Goal: Browse casually: Explore the website without a specific task or goal

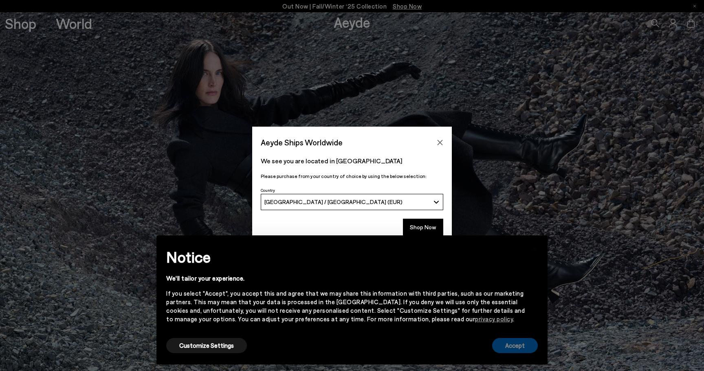
click at [520, 350] on button "Accept" at bounding box center [515, 345] width 46 height 15
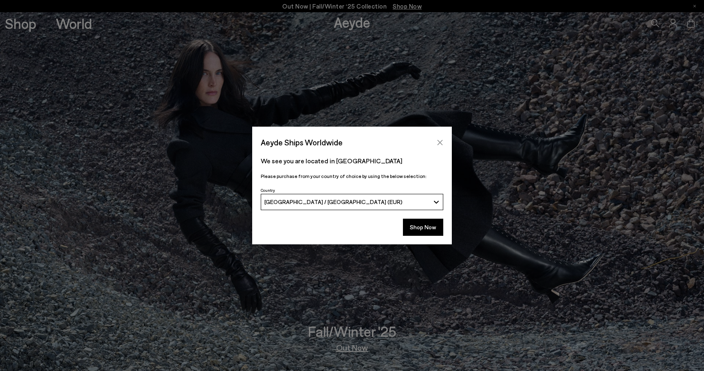
click at [440, 142] on icon "Close" at bounding box center [440, 142] width 5 height 5
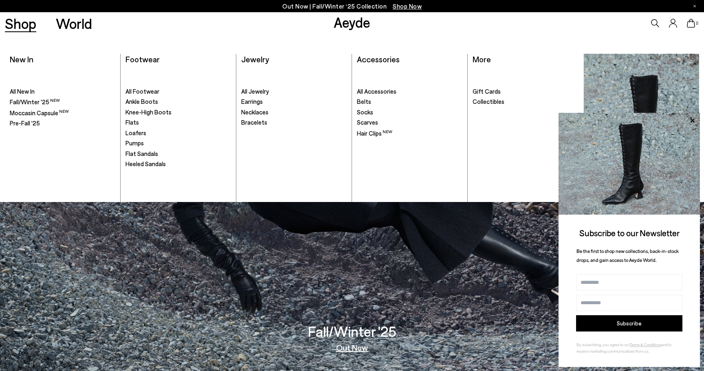
click at [141, 87] on ul ". All Footwear Ankle Boots Knee-High Boots" at bounding box center [178, 135] width 106 height 134
click at [141, 90] on span "All Footwear" at bounding box center [142, 91] width 34 height 7
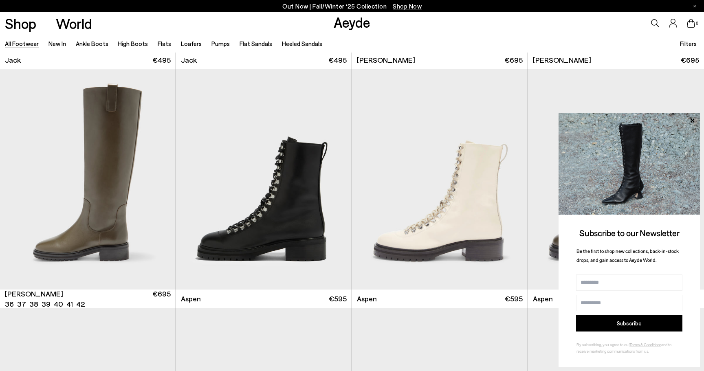
scroll to position [6216, 0]
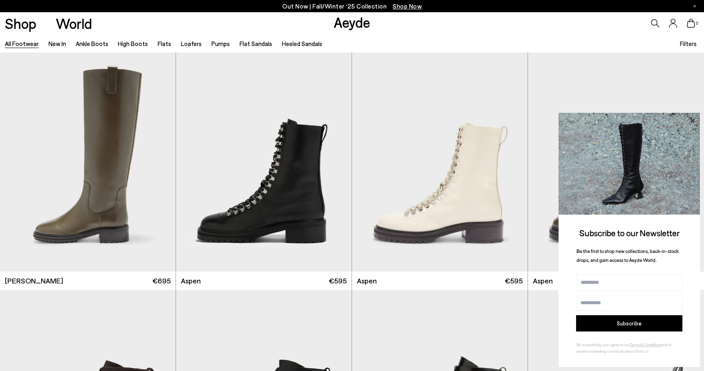
click at [692, 121] on icon at bounding box center [692, 120] width 4 height 4
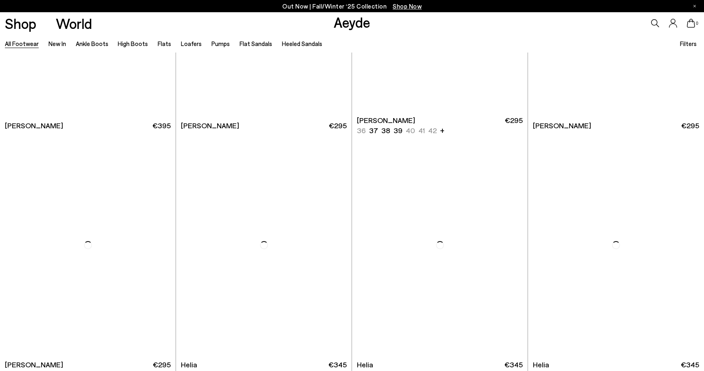
scroll to position [9004, 0]
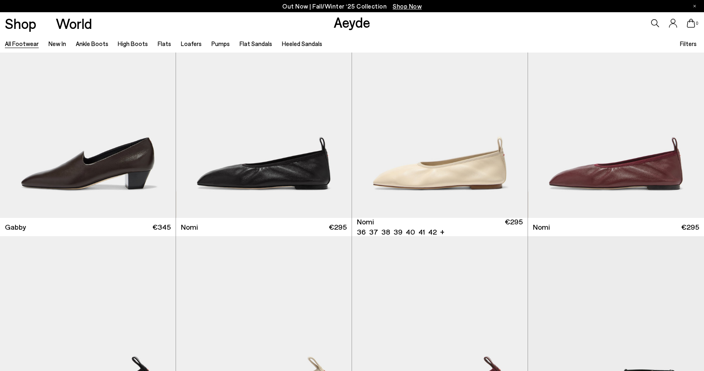
scroll to position [9624, 0]
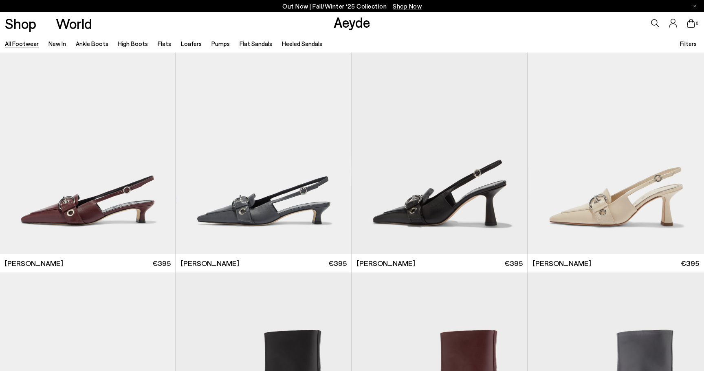
scroll to position [10966, 0]
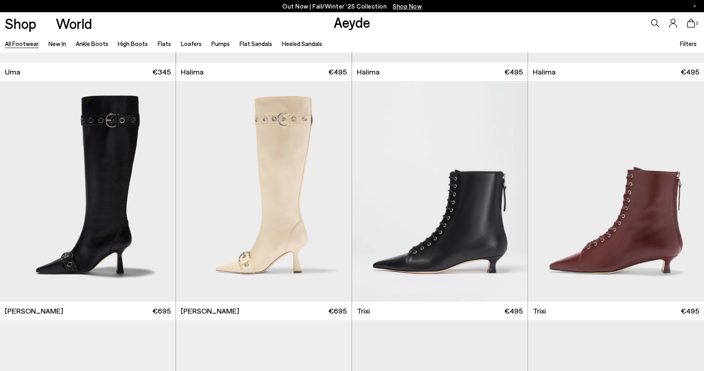
click at [21, 22] on link "Shop" at bounding box center [20, 23] width 31 height 14
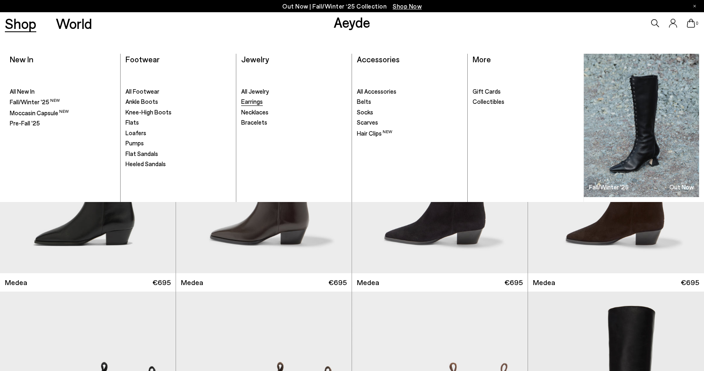
click at [253, 103] on span "Earrings" at bounding box center [252, 101] width 22 height 7
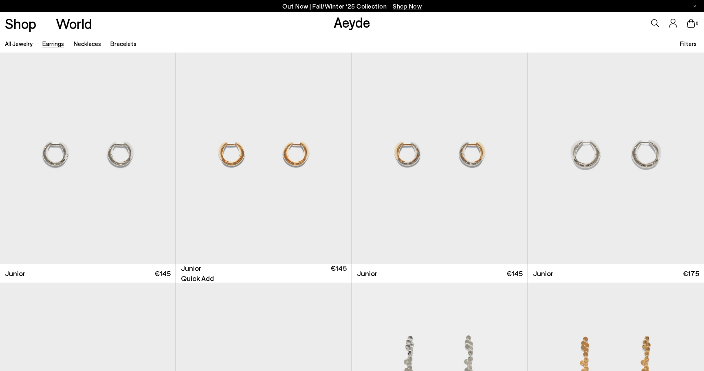
scroll to position [255, 0]
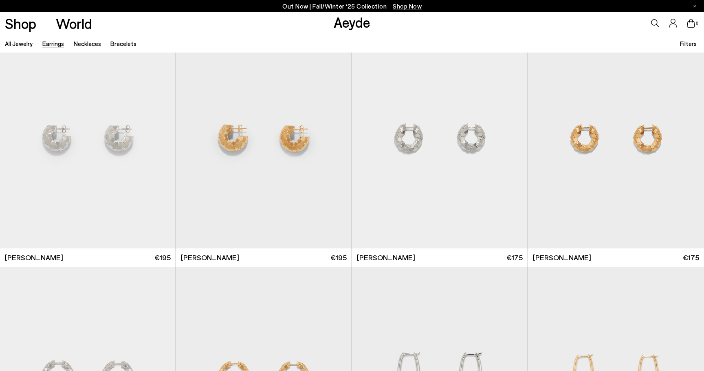
scroll to position [743, 0]
click at [234, 141] on img "1 / 4" at bounding box center [264, 137] width 176 height 221
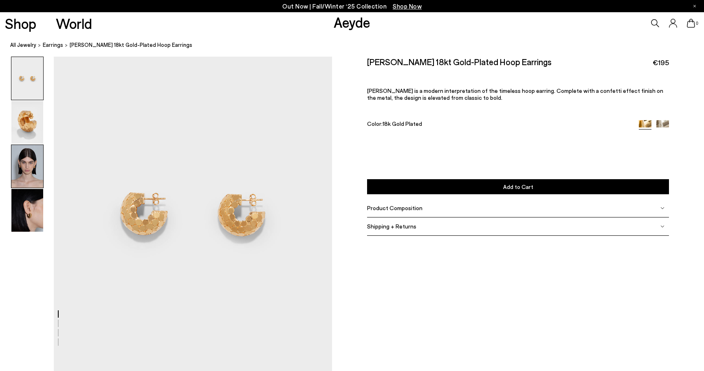
click at [27, 161] on img at bounding box center [27, 166] width 32 height 43
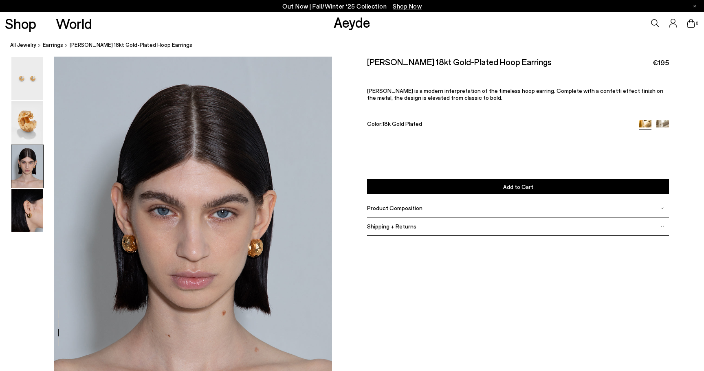
scroll to position [689, 0]
click at [30, 213] on img at bounding box center [27, 210] width 32 height 43
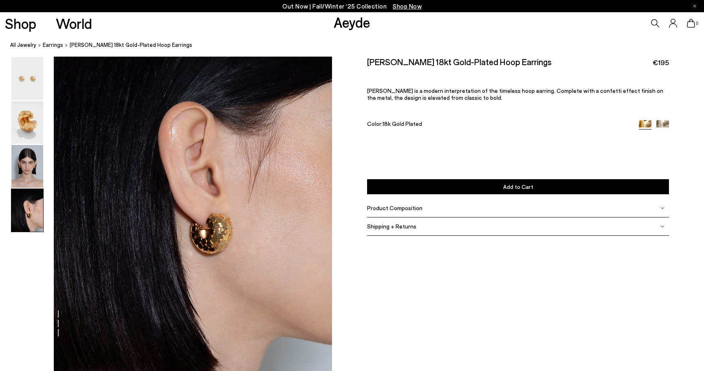
scroll to position [1117, 0]
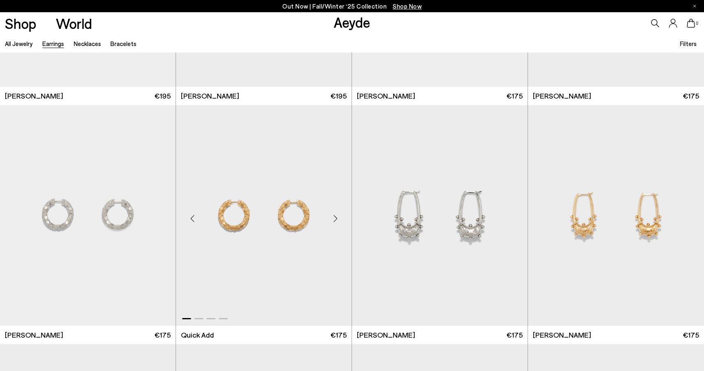
scroll to position [911, 0]
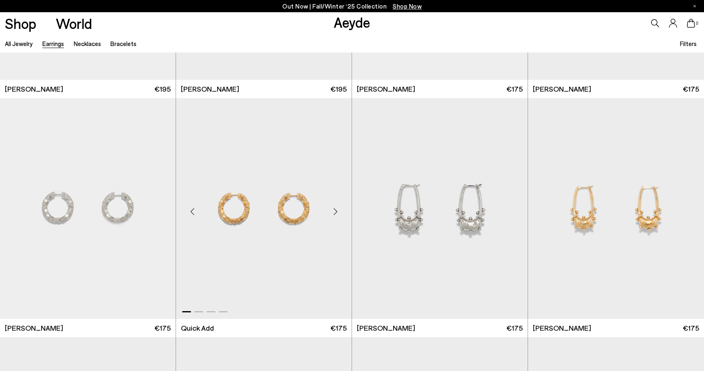
click at [339, 210] on div "Next slide" at bounding box center [335, 212] width 24 height 24
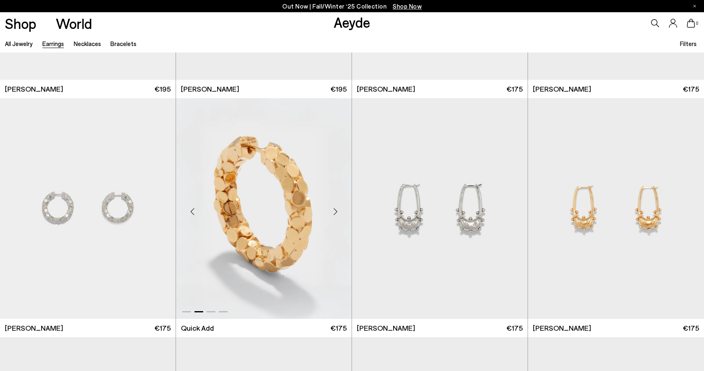
click at [339, 210] on div "Next slide" at bounding box center [335, 212] width 24 height 24
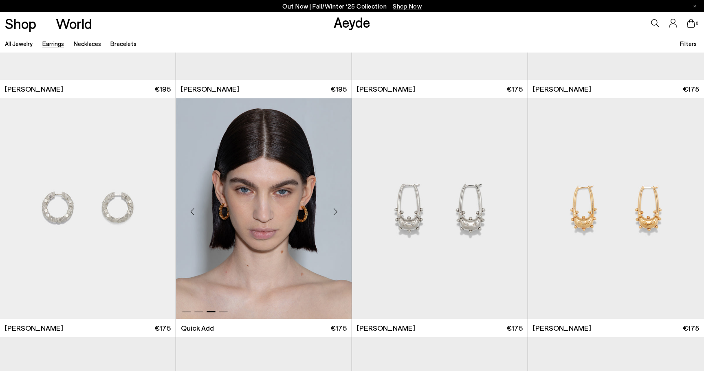
click at [339, 210] on div "Next slide" at bounding box center [335, 212] width 24 height 24
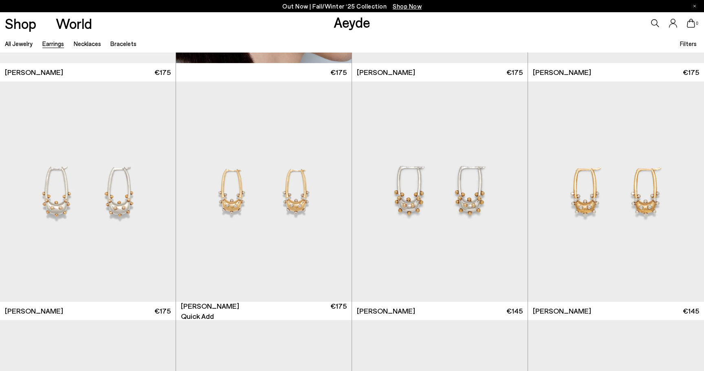
scroll to position [1167, 0]
click at [334, 196] on div "Next slide" at bounding box center [335, 194] width 24 height 24
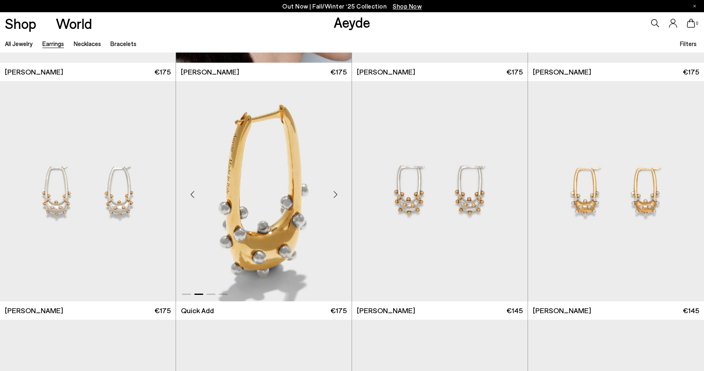
click at [334, 196] on div "Next slide" at bounding box center [335, 194] width 24 height 24
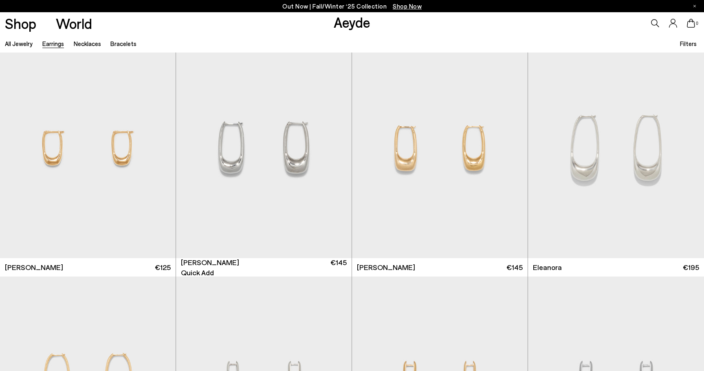
scroll to position [1455, 0]
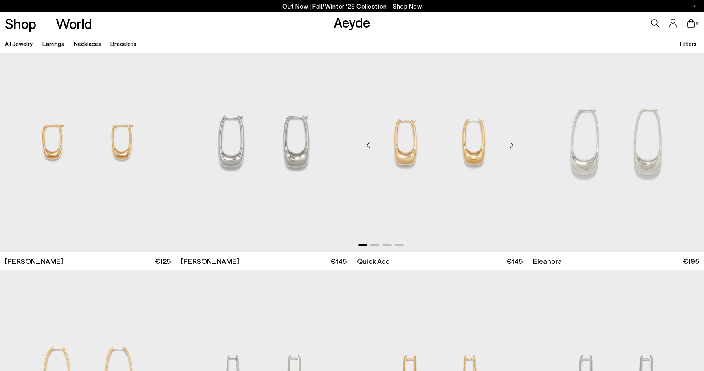
click at [511, 143] on div "Next slide" at bounding box center [511, 145] width 24 height 24
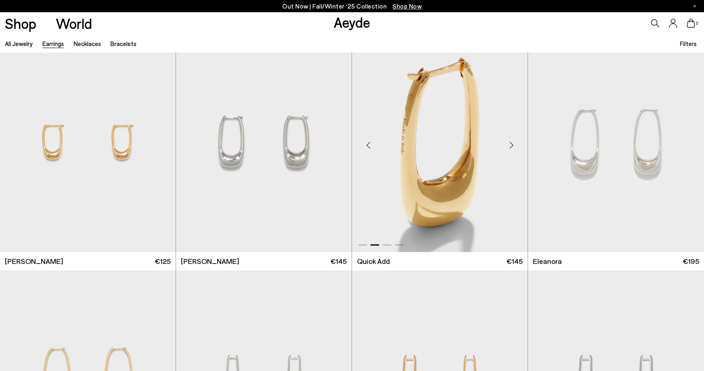
click at [511, 143] on div "Next slide" at bounding box center [511, 145] width 24 height 24
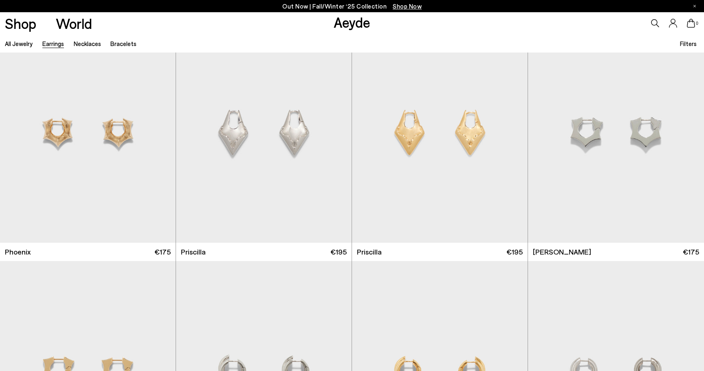
scroll to position [2193, 0]
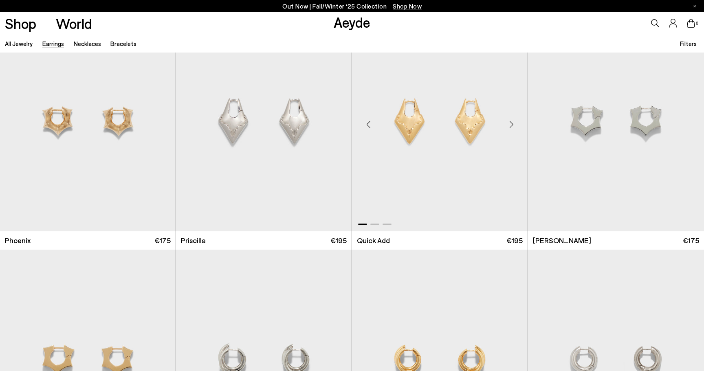
click at [512, 120] on div "Next slide" at bounding box center [511, 124] width 24 height 24
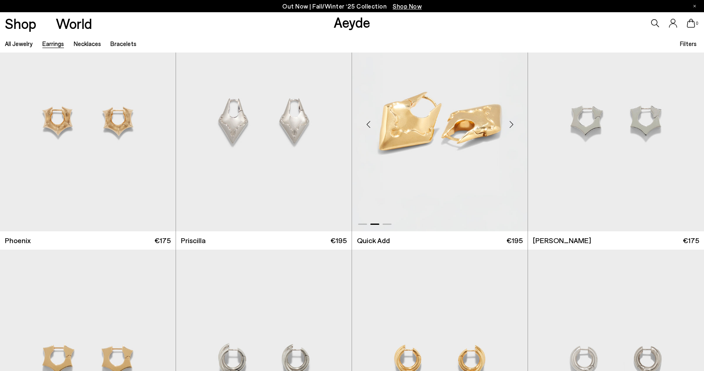
click at [512, 120] on div "Next slide" at bounding box center [511, 124] width 24 height 24
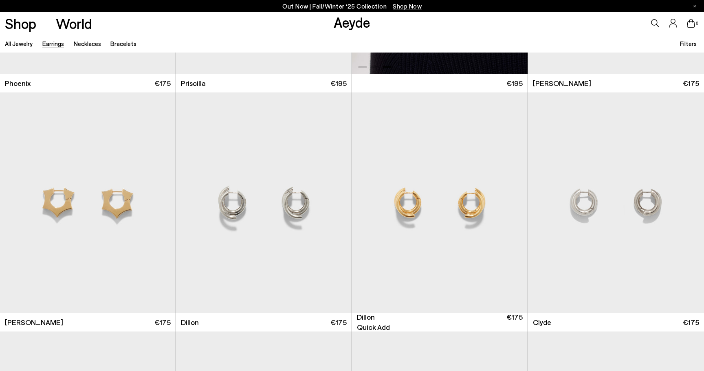
scroll to position [2354, 0]
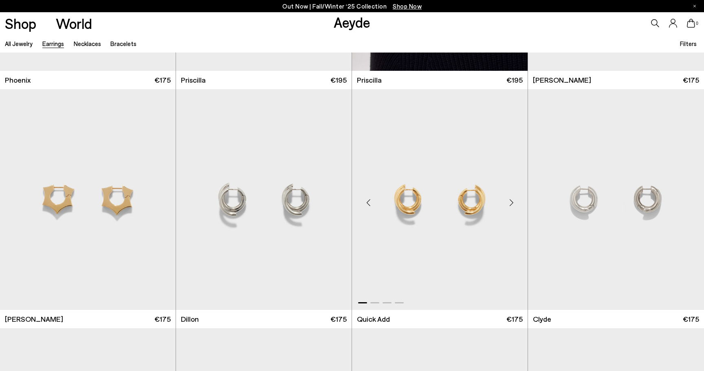
click at [510, 201] on div "Next slide" at bounding box center [511, 203] width 24 height 24
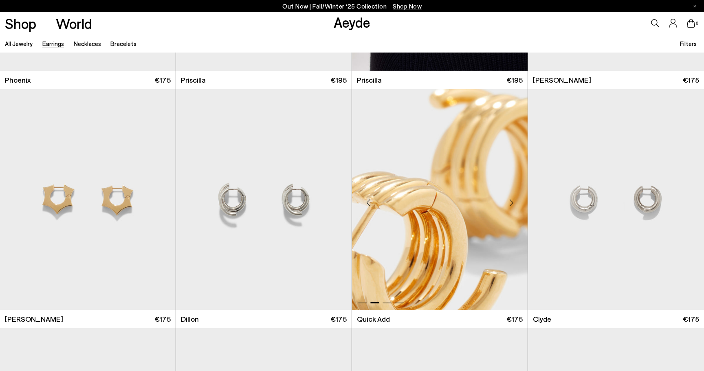
click at [510, 201] on div "Next slide" at bounding box center [511, 203] width 24 height 24
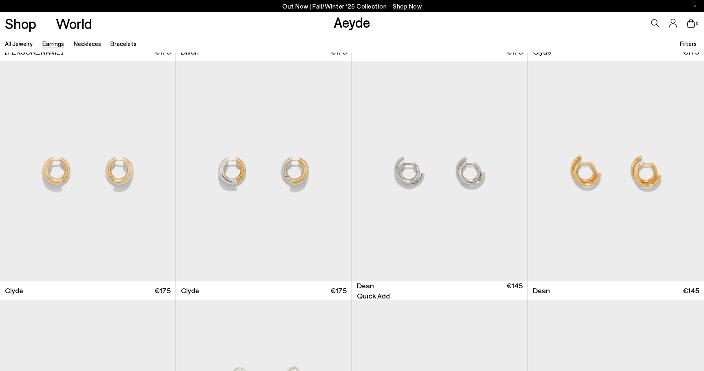
scroll to position [2622, 0]
click at [684, 172] on div "Next slide" at bounding box center [687, 173] width 24 height 24
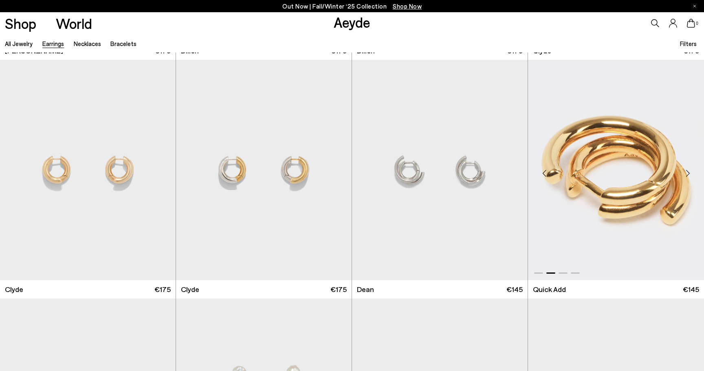
click at [684, 172] on div "Next slide" at bounding box center [687, 173] width 24 height 24
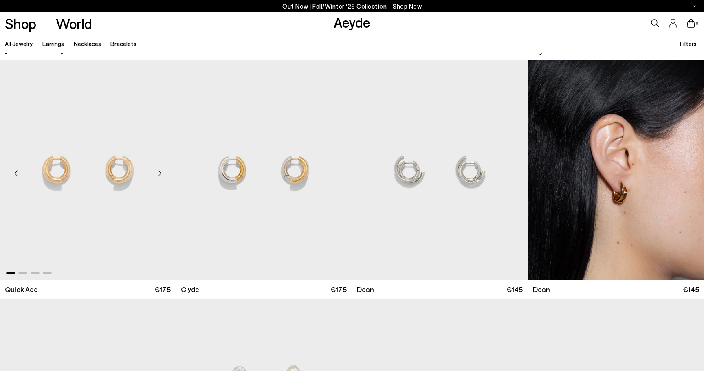
click at [161, 169] on div "Next slide" at bounding box center [159, 173] width 24 height 24
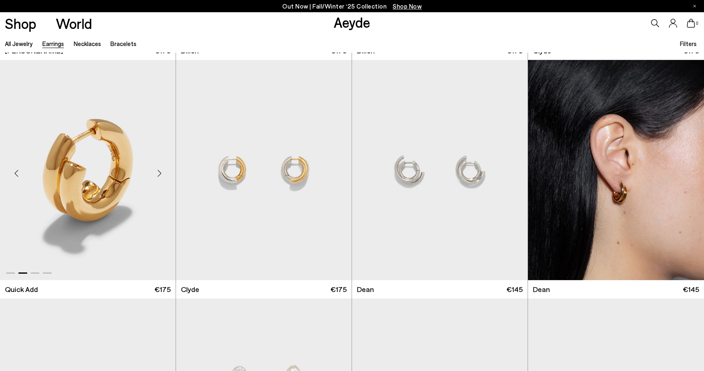
click at [161, 169] on div "Next slide" at bounding box center [159, 173] width 24 height 24
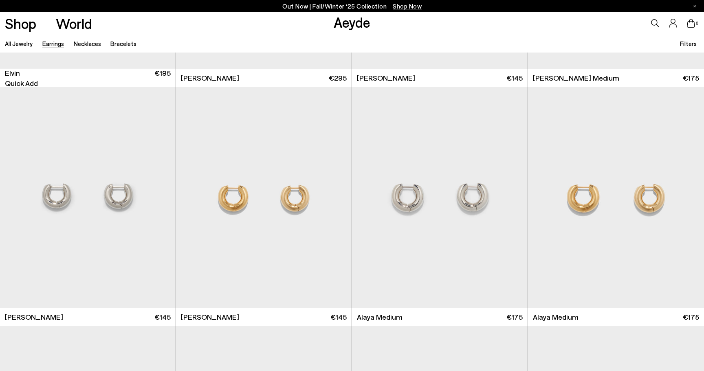
scroll to position [3094, 0]
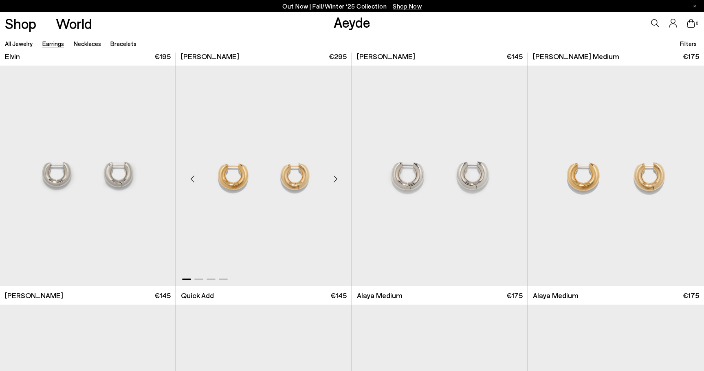
click at [333, 174] on div "Next slide" at bounding box center [335, 179] width 24 height 24
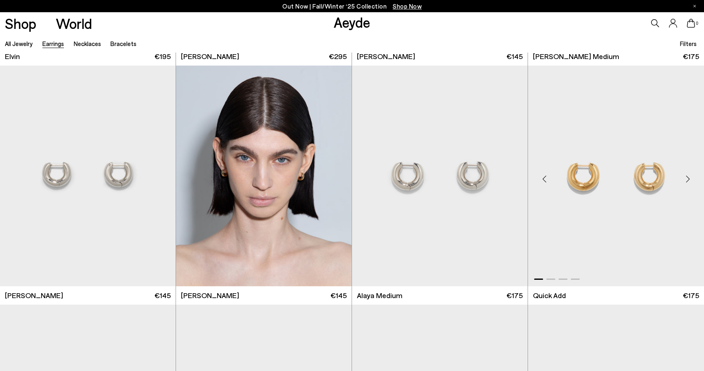
click at [686, 179] on div "Next slide" at bounding box center [687, 179] width 24 height 24
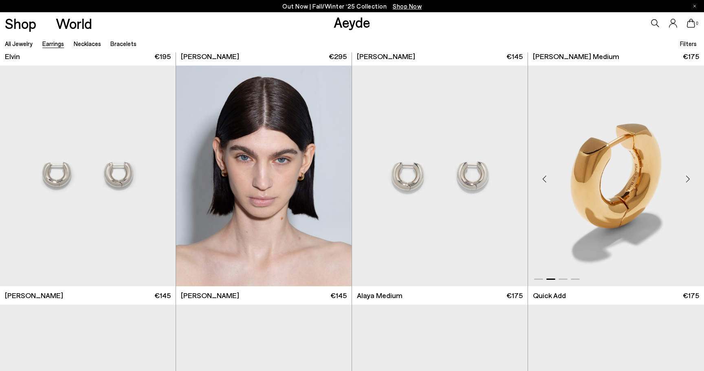
click at [686, 179] on div "Next slide" at bounding box center [687, 179] width 24 height 24
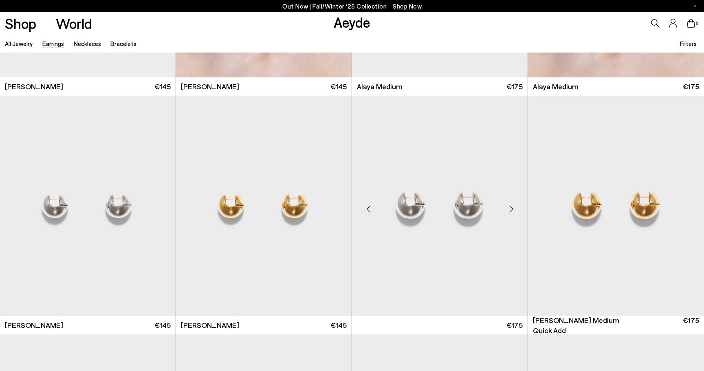
scroll to position [3304, 0]
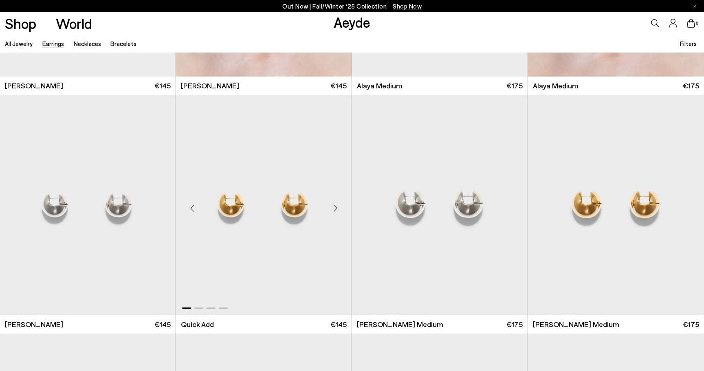
click at [335, 206] on div "Next slide" at bounding box center [335, 208] width 24 height 24
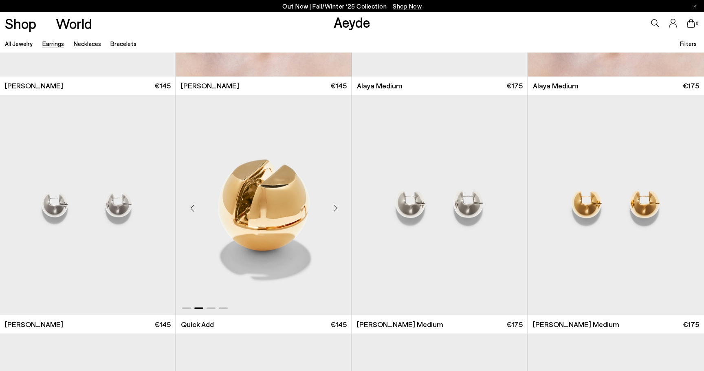
click at [335, 206] on div "Next slide" at bounding box center [335, 208] width 24 height 24
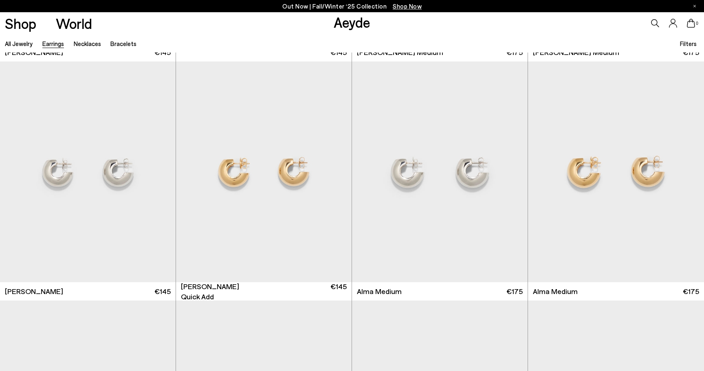
scroll to position [3577, 0]
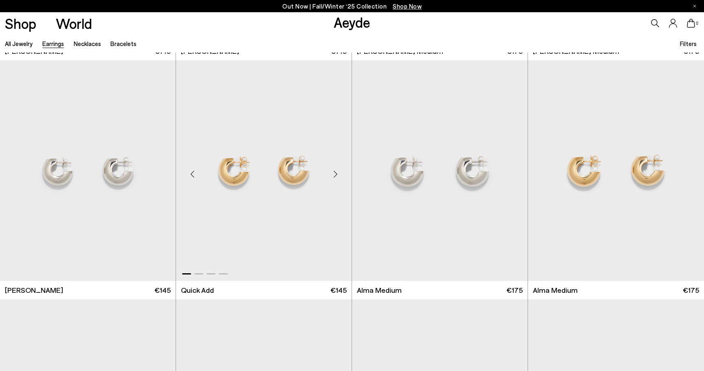
click at [338, 170] on div "Next slide" at bounding box center [335, 174] width 24 height 24
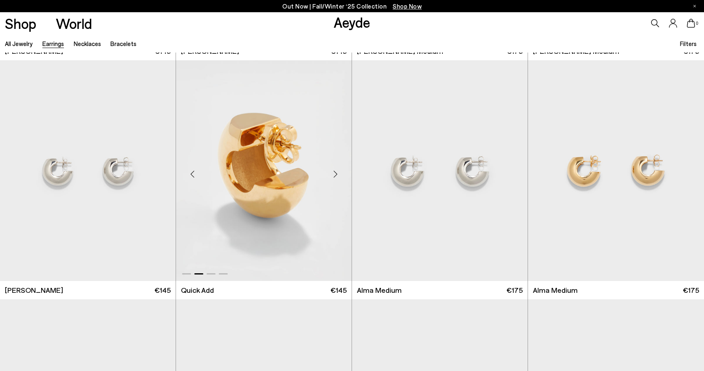
click at [338, 170] on div "Next slide" at bounding box center [335, 174] width 24 height 24
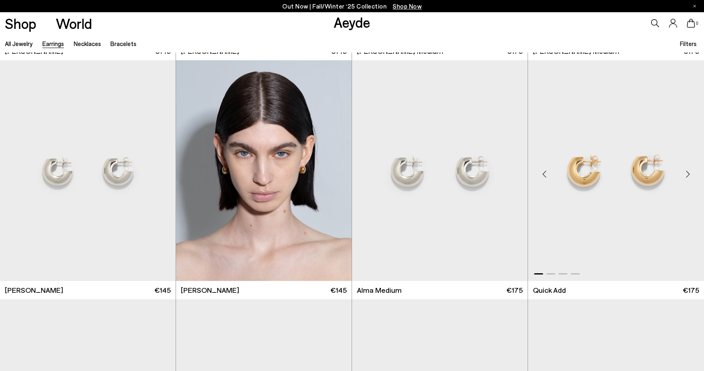
click at [691, 172] on div "Next slide" at bounding box center [687, 174] width 24 height 24
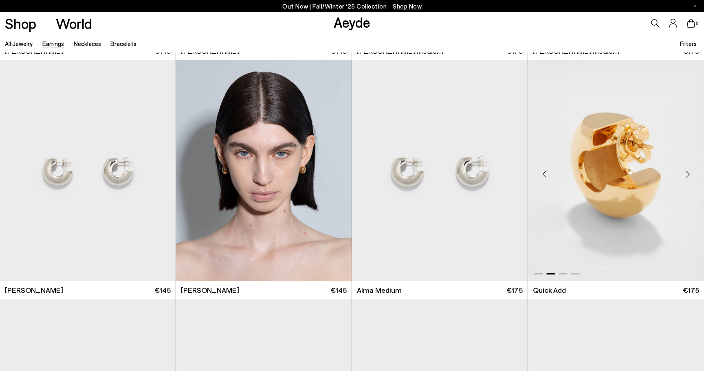
click at [691, 172] on div "Next slide" at bounding box center [687, 174] width 24 height 24
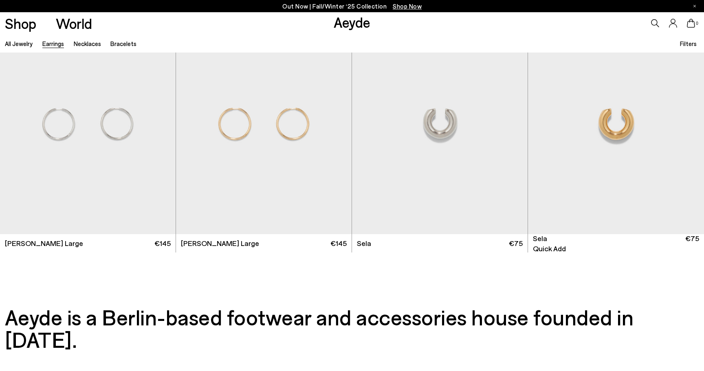
scroll to position [4103, 0]
click at [689, 124] on div "Next slide" at bounding box center [687, 127] width 24 height 24
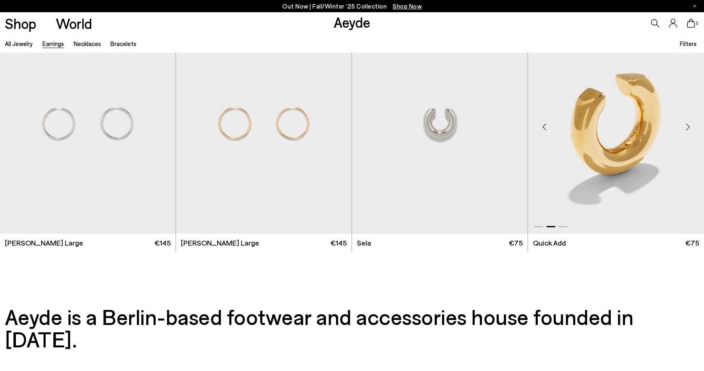
click at [689, 124] on div "Next slide" at bounding box center [687, 127] width 24 height 24
